Goal: Information Seeking & Learning: Find contact information

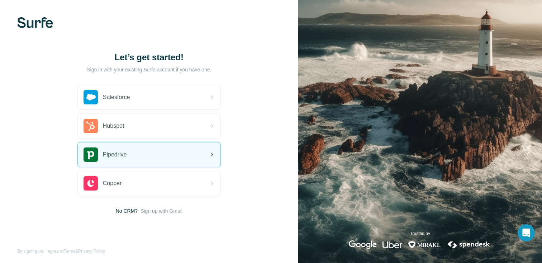
click at [135, 156] on div "Pipedrive" at bounding box center [149, 154] width 143 height 24
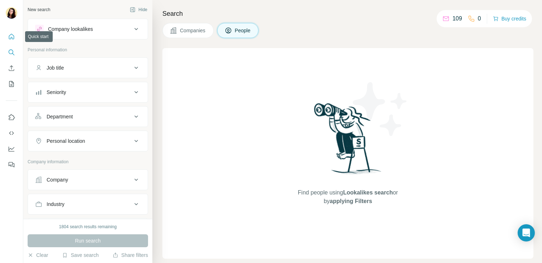
click at [14, 35] on icon "Quick start" at bounding box center [11, 36] width 7 height 7
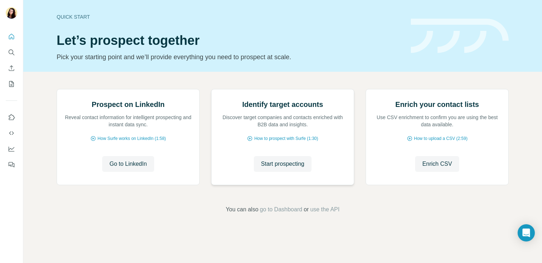
scroll to position [18, 0]
click at [12, 53] on icon "Search" at bounding box center [13, 54] width 2 height 2
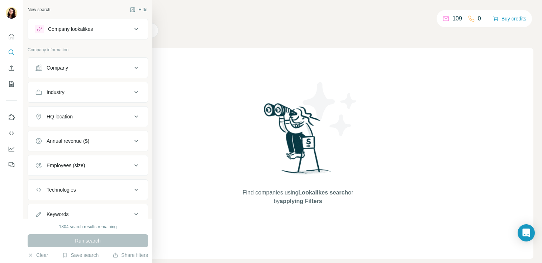
click at [137, 28] on icon at bounding box center [136, 29] width 9 height 9
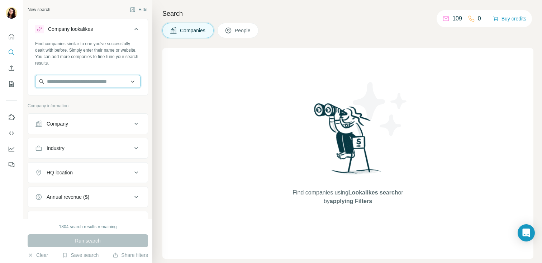
click at [134, 82] on input "text" at bounding box center [87, 81] width 105 height 13
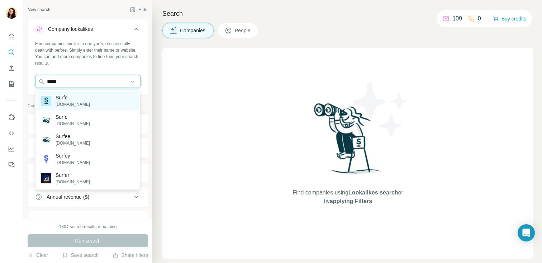
type input "*****"
click at [62, 105] on p "[DOMAIN_NAME]" at bounding box center [73, 104] width 34 height 6
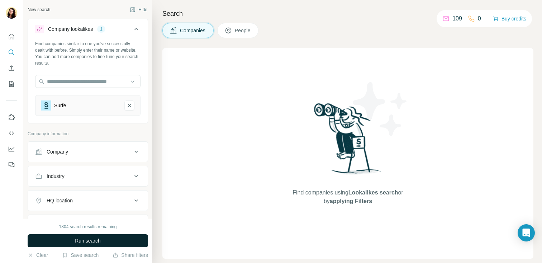
click at [95, 242] on span "Run search" at bounding box center [88, 240] width 26 height 7
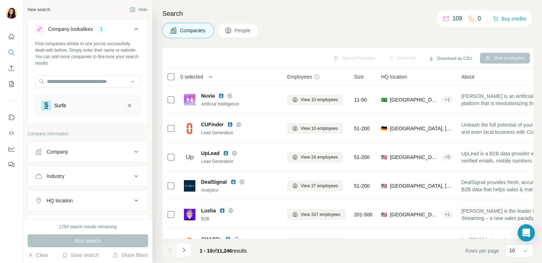
click at [236, 33] on span "People" at bounding box center [243, 30] width 16 height 7
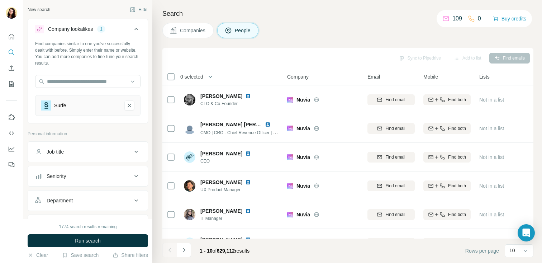
click at [90, 148] on div "Job title" at bounding box center [83, 151] width 97 height 7
click at [80, 168] on input "text" at bounding box center [80, 169] width 91 height 13
type input "**********"
click at [86, 240] on span "Run search" at bounding box center [88, 240] width 26 height 7
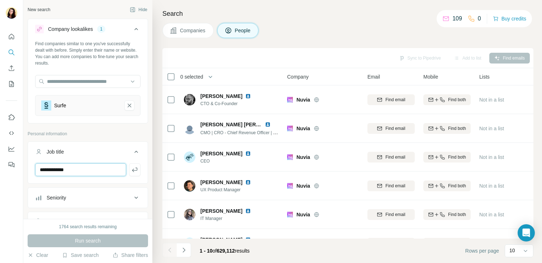
click at [104, 168] on input "**********" at bounding box center [80, 169] width 91 height 13
click at [133, 172] on icon "button" at bounding box center [134, 169] width 7 height 7
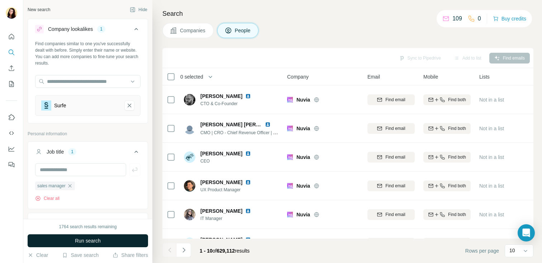
click at [79, 237] on span "Run search" at bounding box center [88, 240] width 26 height 7
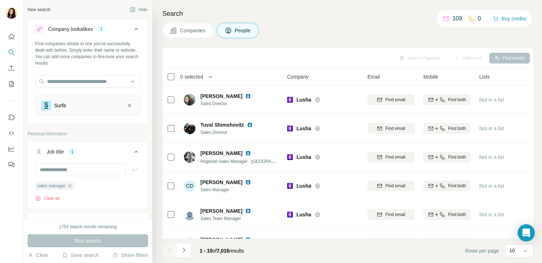
click at [192, 32] on span "Companies" at bounding box center [193, 30] width 26 height 7
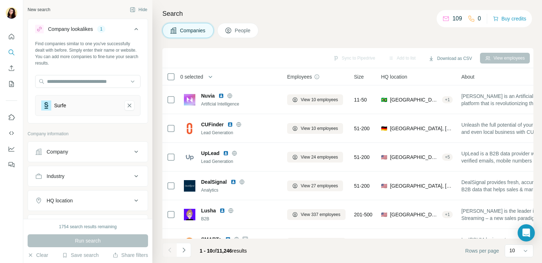
click at [251, 28] on span "People" at bounding box center [243, 30] width 16 height 7
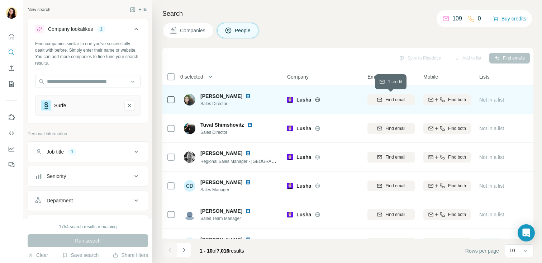
click at [400, 101] on span "Find email" at bounding box center [395, 99] width 20 height 6
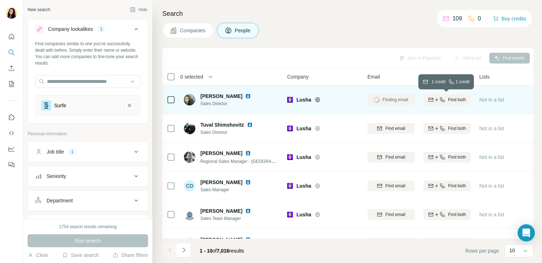
click at [442, 101] on icon "button" at bounding box center [442, 99] width 5 height 5
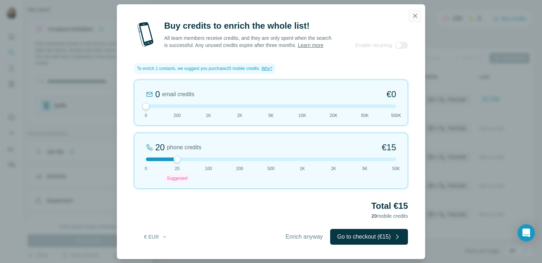
click at [415, 15] on icon "button" at bounding box center [414, 15] width 7 height 7
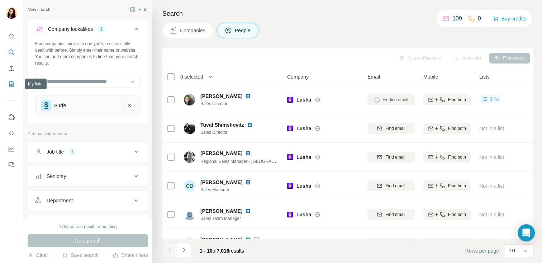
click at [8, 88] on button "My lists" at bounding box center [11, 83] width 11 height 13
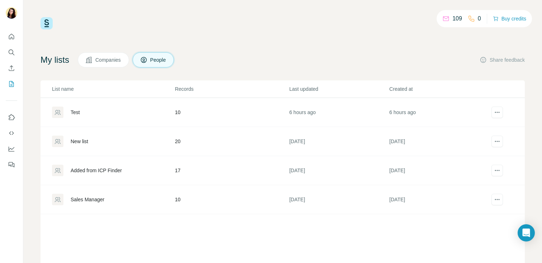
click at [98, 58] on span "Companies" at bounding box center [108, 59] width 26 height 7
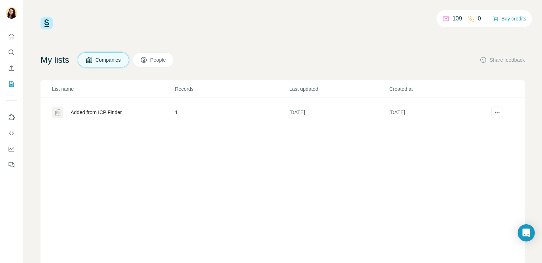
click at [157, 61] on span "People" at bounding box center [158, 59] width 16 height 7
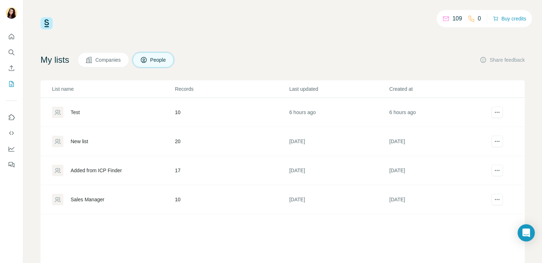
click at [92, 171] on div "Added from ICP Finder" at bounding box center [96, 170] width 51 height 7
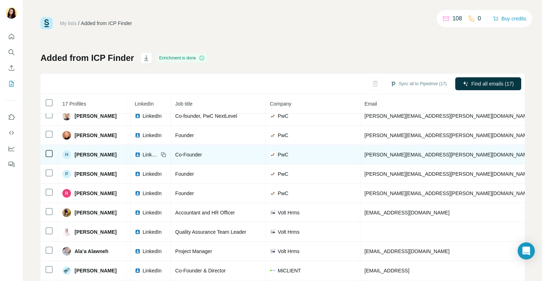
scroll to position [0, 40]
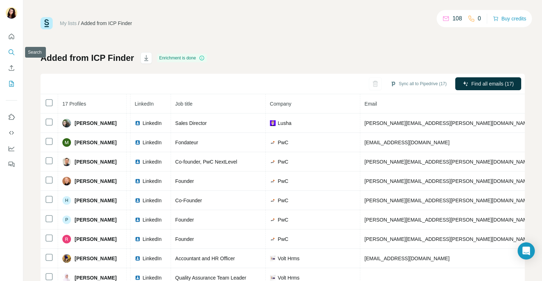
click at [9, 38] on icon "Quick start" at bounding box center [11, 36] width 5 height 5
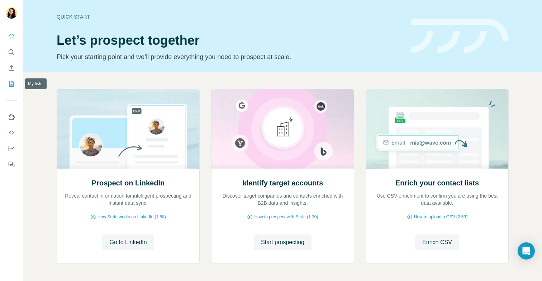
click at [8, 82] on icon "My lists" at bounding box center [11, 83] width 7 height 7
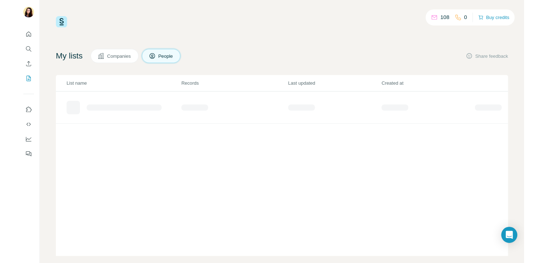
scroll to position [10, 0]
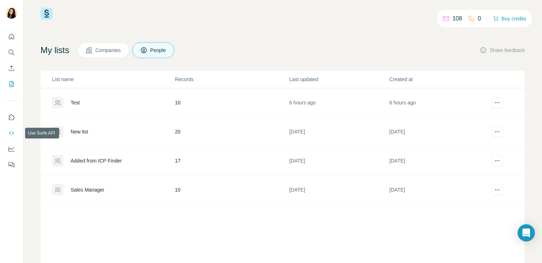
click at [10, 132] on icon "Use Surfe API" at bounding box center [11, 133] width 5 height 4
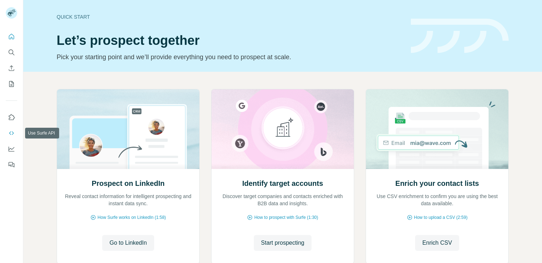
click at [11, 135] on icon "Use Surfe API" at bounding box center [11, 132] width 7 height 7
